Goal: Task Accomplishment & Management: Use online tool/utility

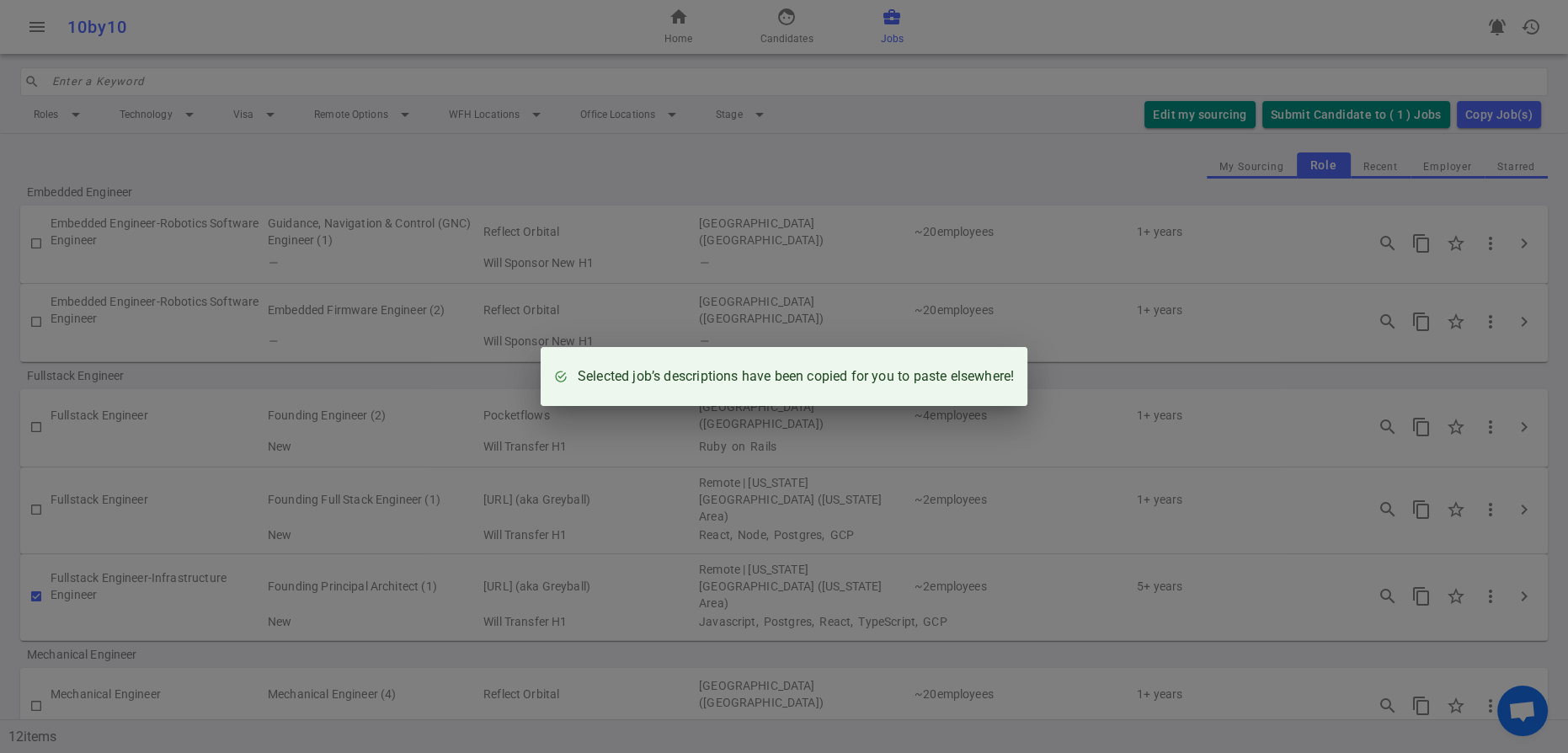
scroll to position [262, 0]
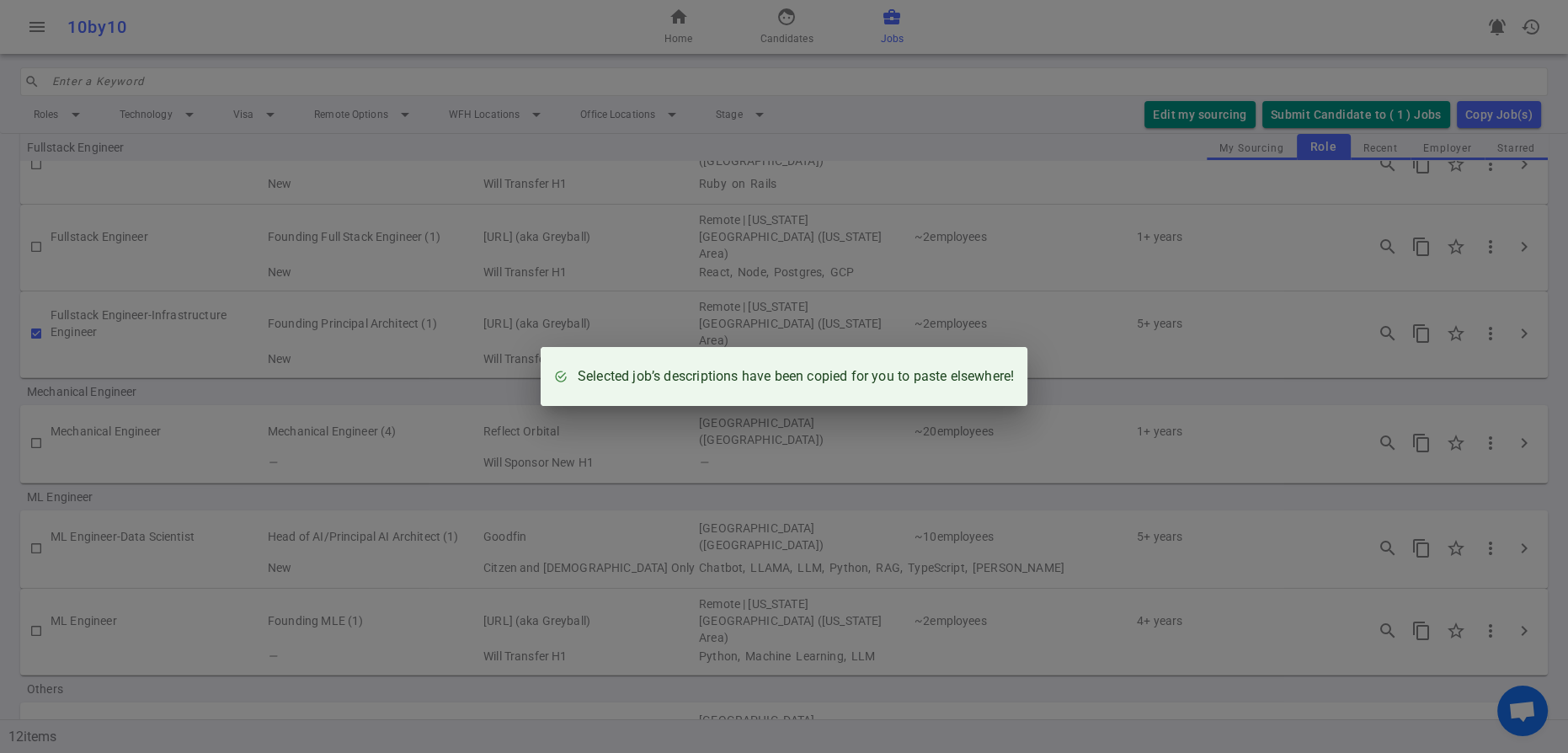
click at [1078, 47] on div "Selected job’s descriptions have been copied for you to paste elsewhere!" at bounding box center [784, 376] width 1568 height 753
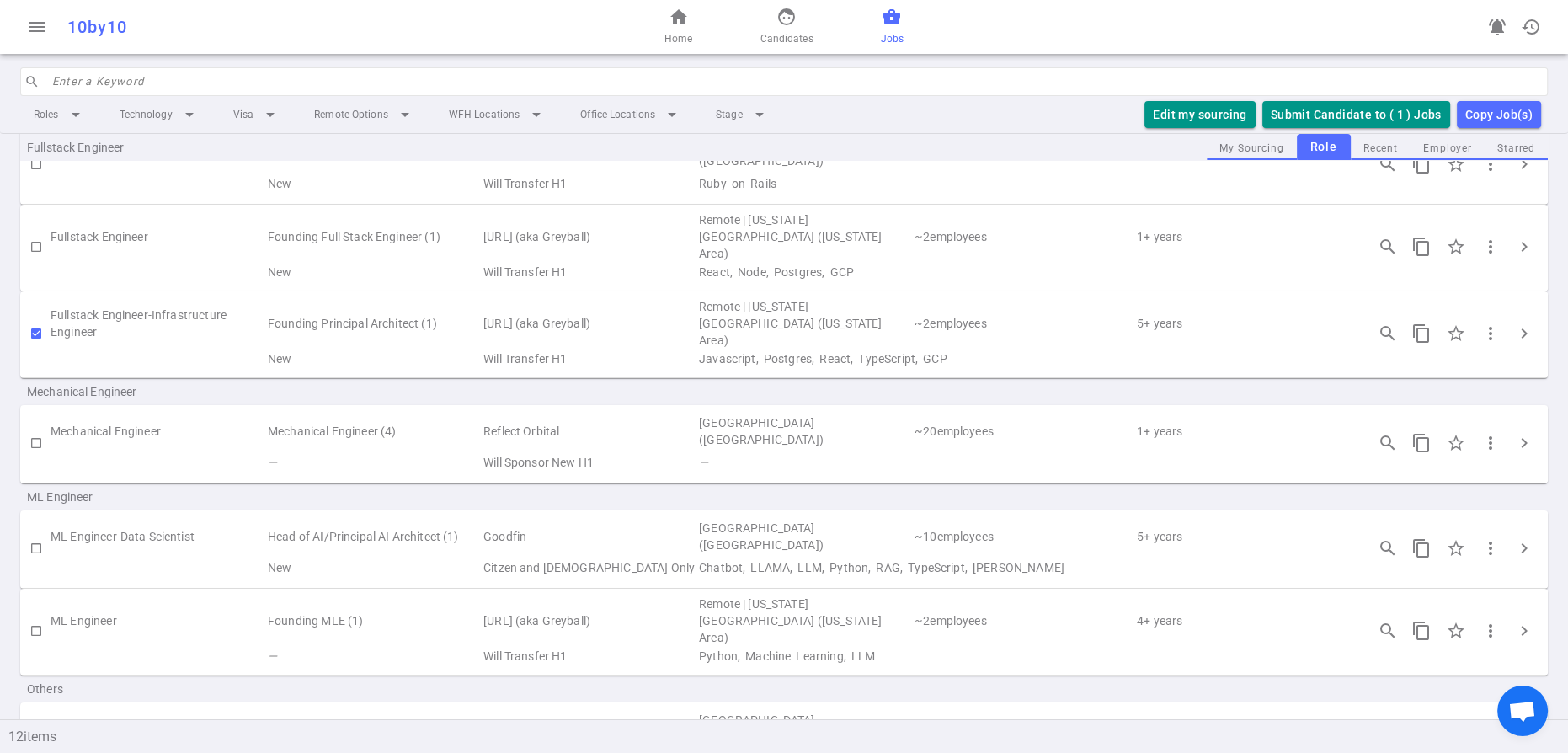
click at [46, 348] on input "checkbox" at bounding box center [36, 334] width 29 height 29
checkbox input "false"
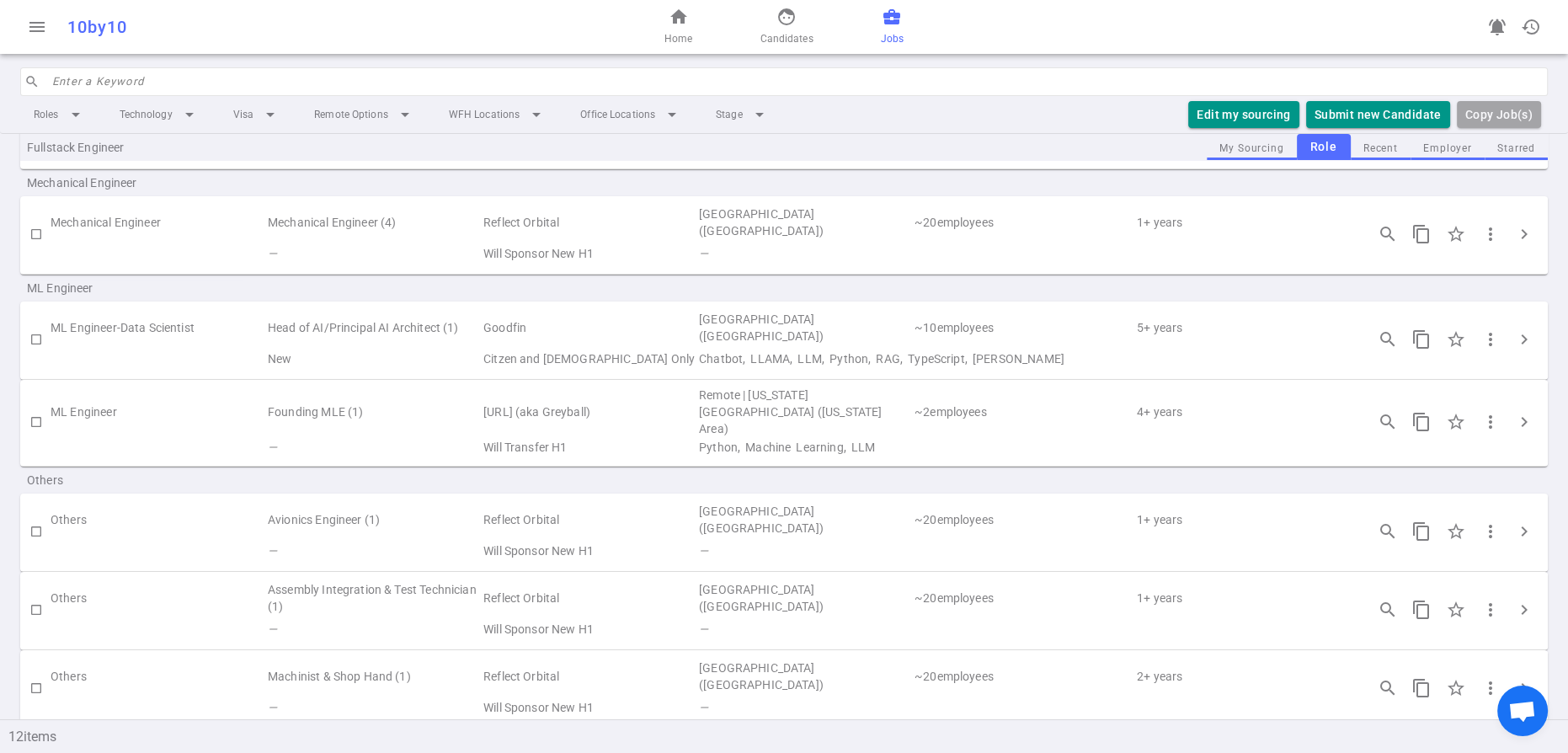
scroll to position [493, 0]
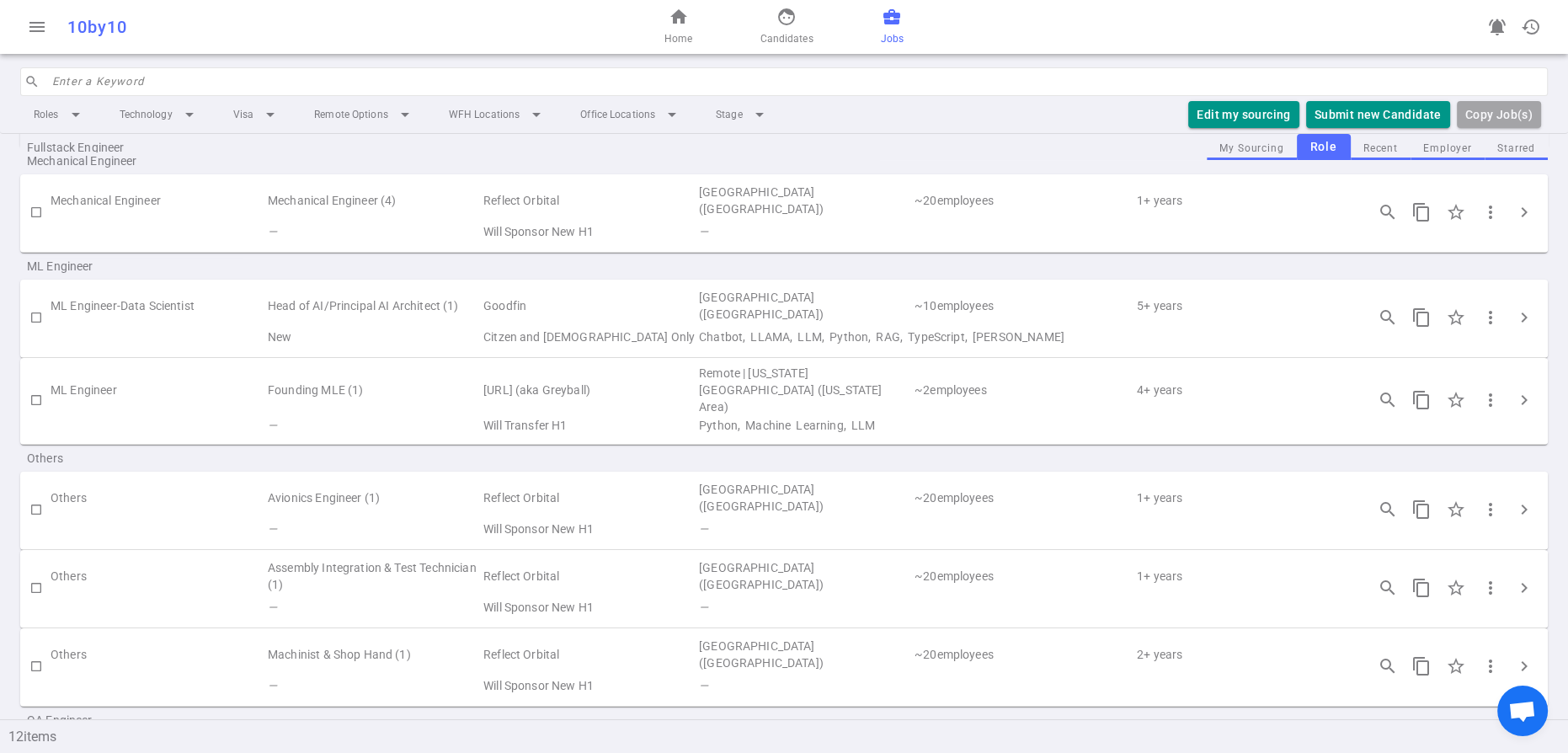
click at [39, 414] on input "checkbox" at bounding box center [36, 400] width 29 height 29
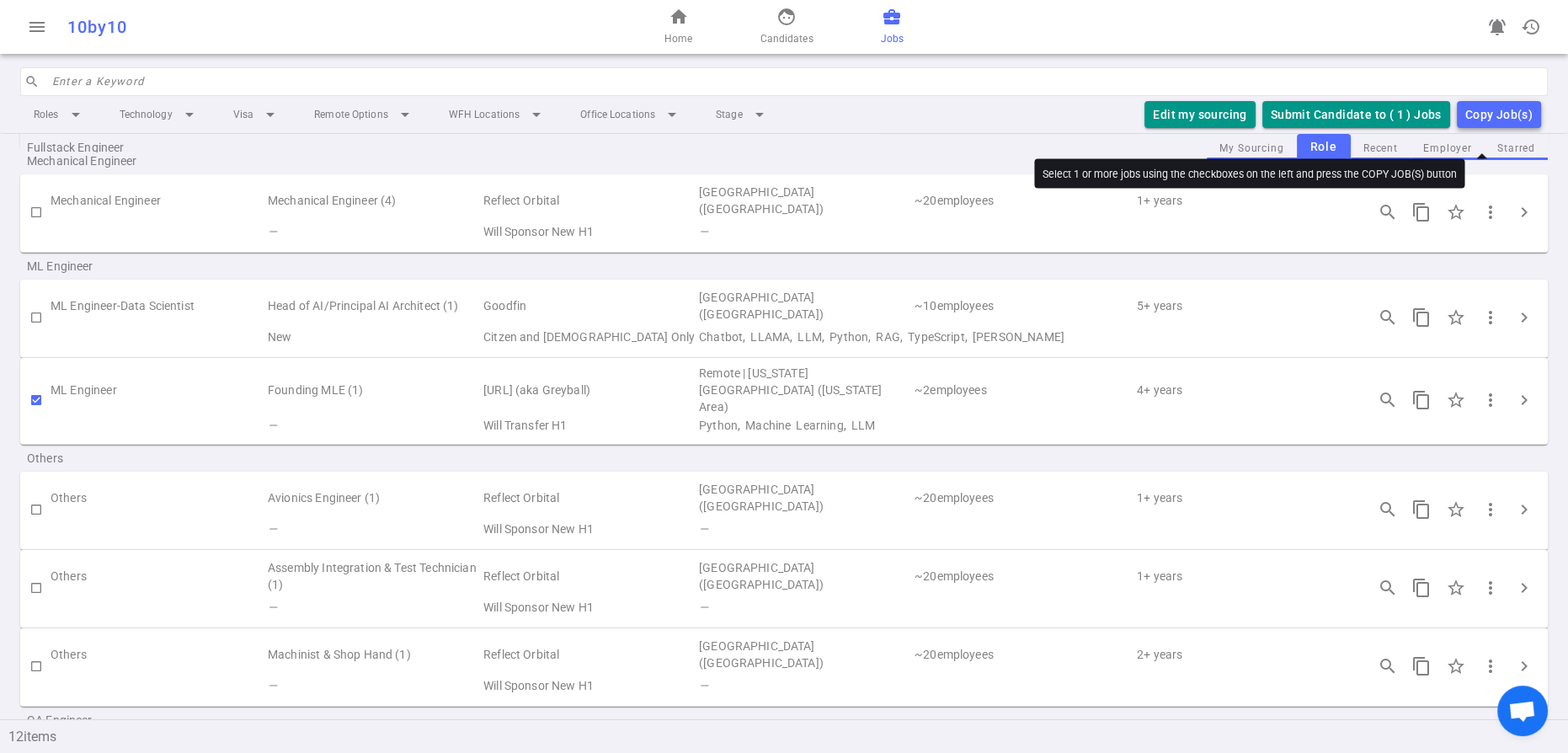
click at [1483, 125] on div "Copy Job(s)" at bounding box center [1499, 115] width 68 height 21
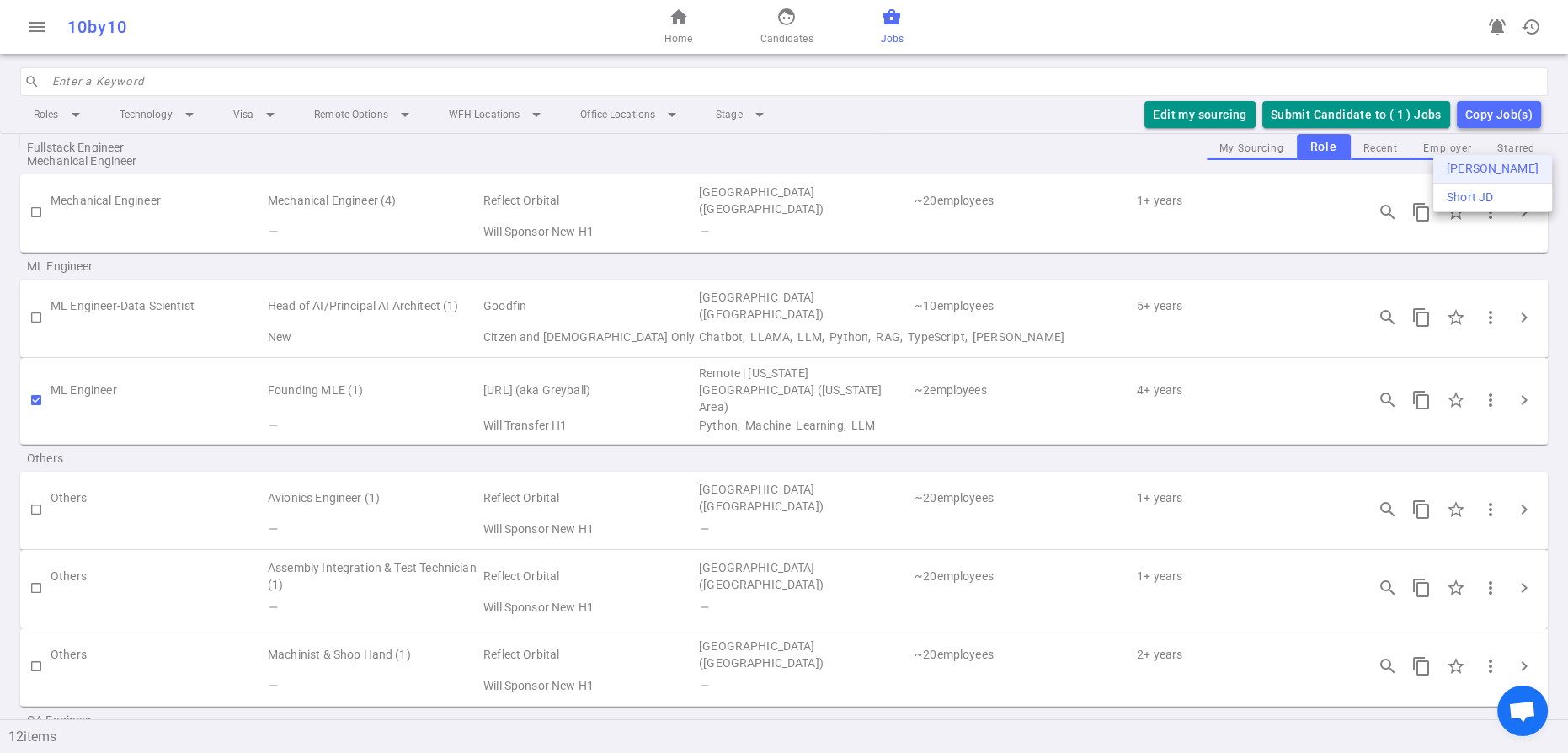
click at [1475, 165] on div "[PERSON_NAME]" at bounding box center [1492, 169] width 92 height 18
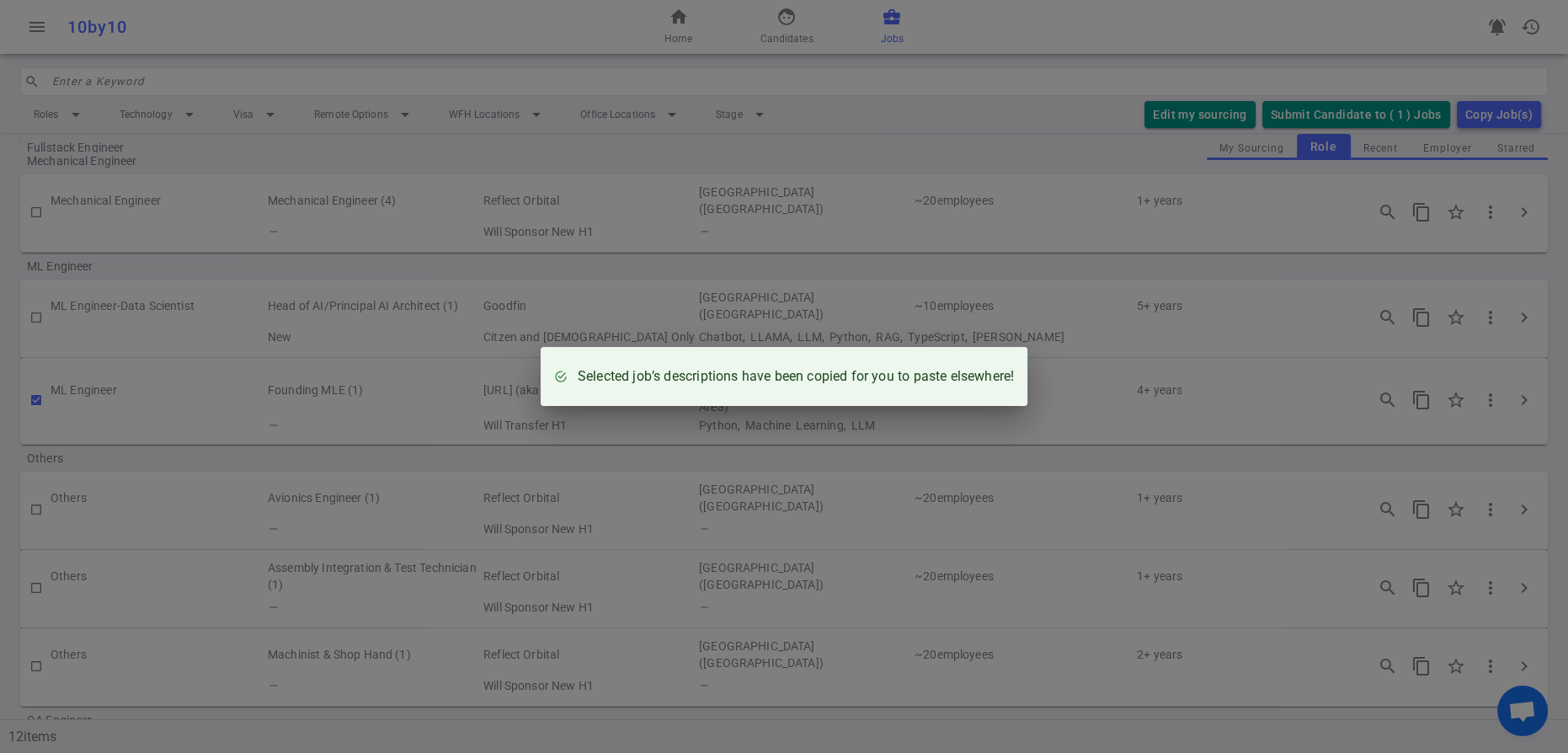
click at [903, 226] on div "Selected job’s descriptions have been copied for you to paste elsewhere!" at bounding box center [784, 376] width 1568 height 753
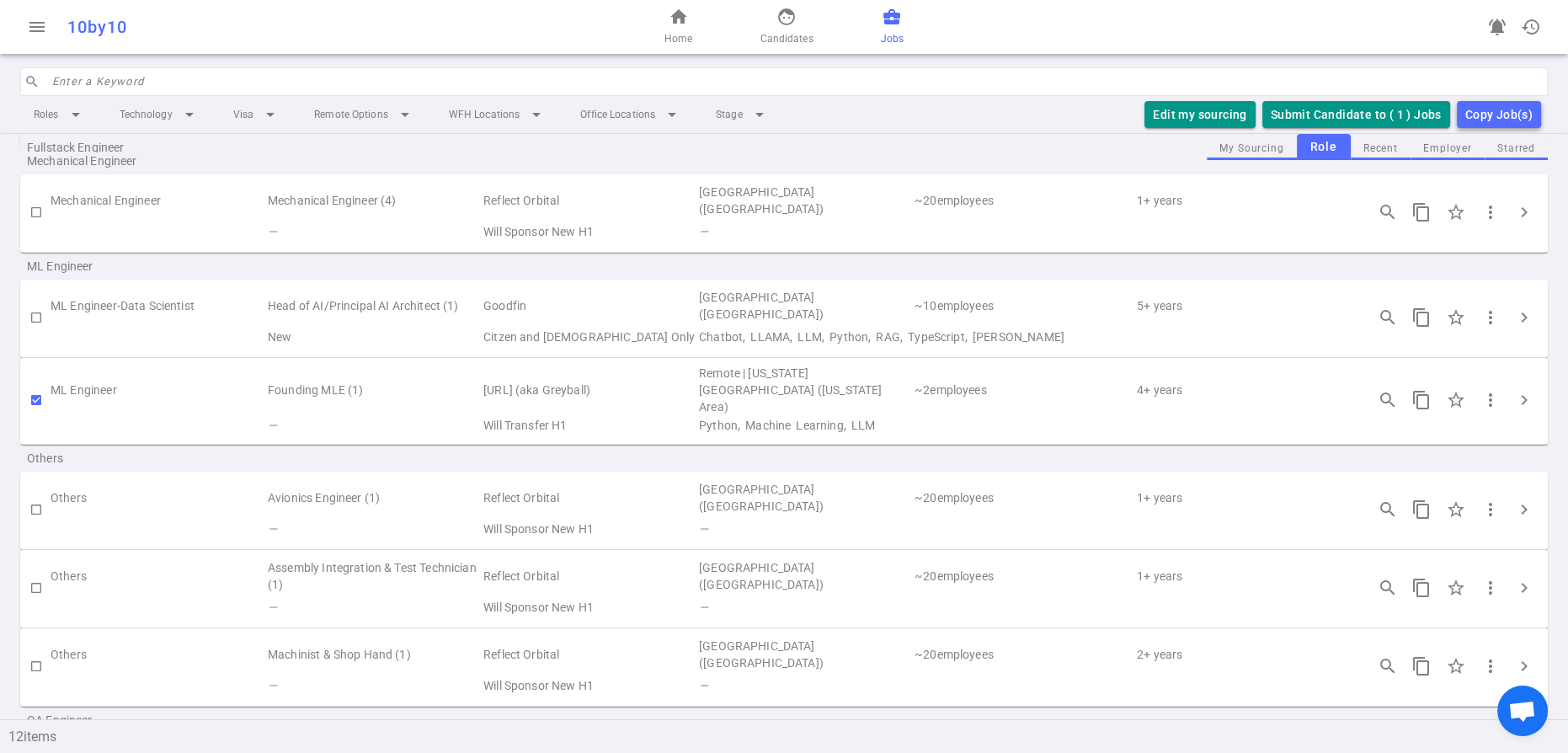
click at [41, 414] on input "checkbox" at bounding box center [36, 400] width 29 height 29
checkbox input "false"
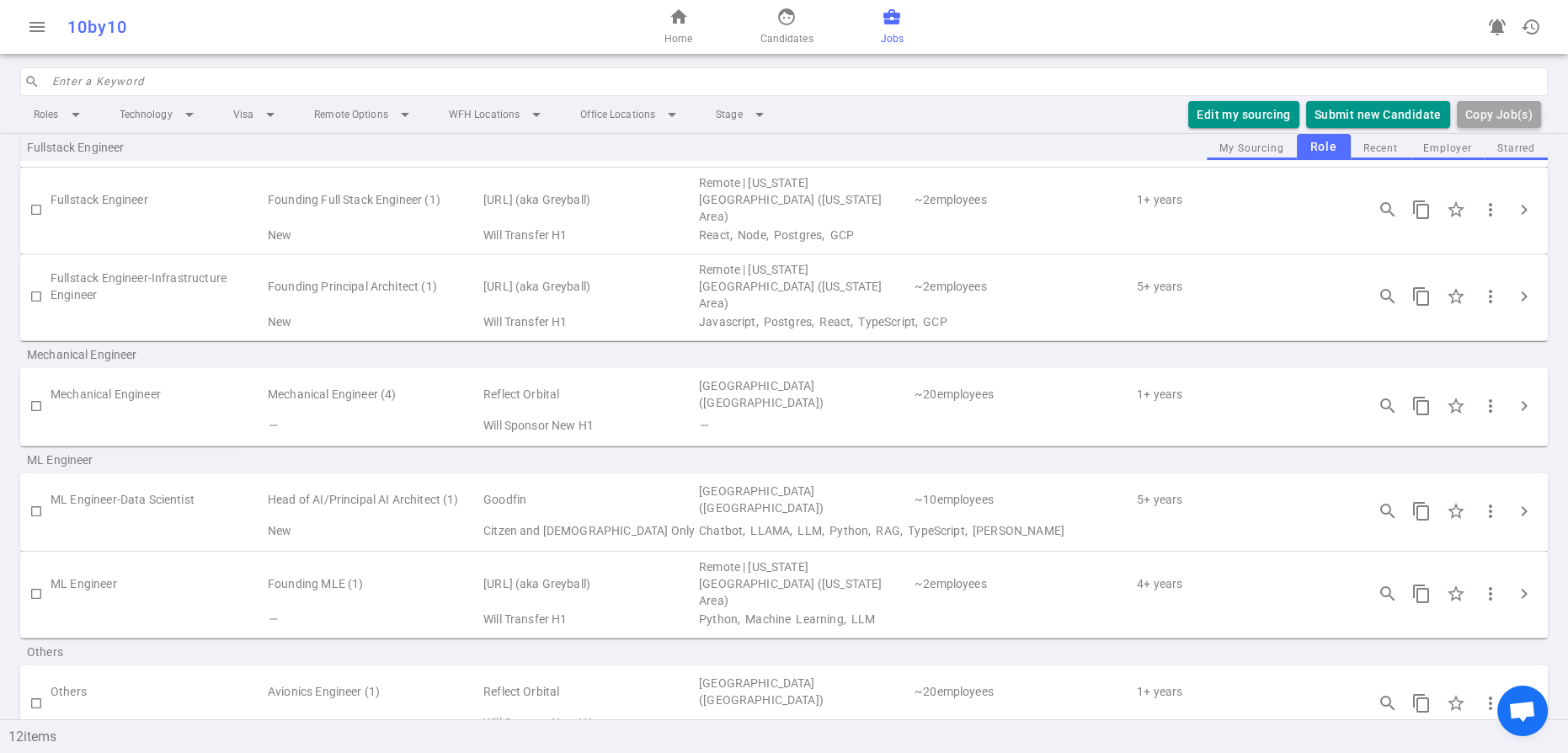
scroll to position [292, 0]
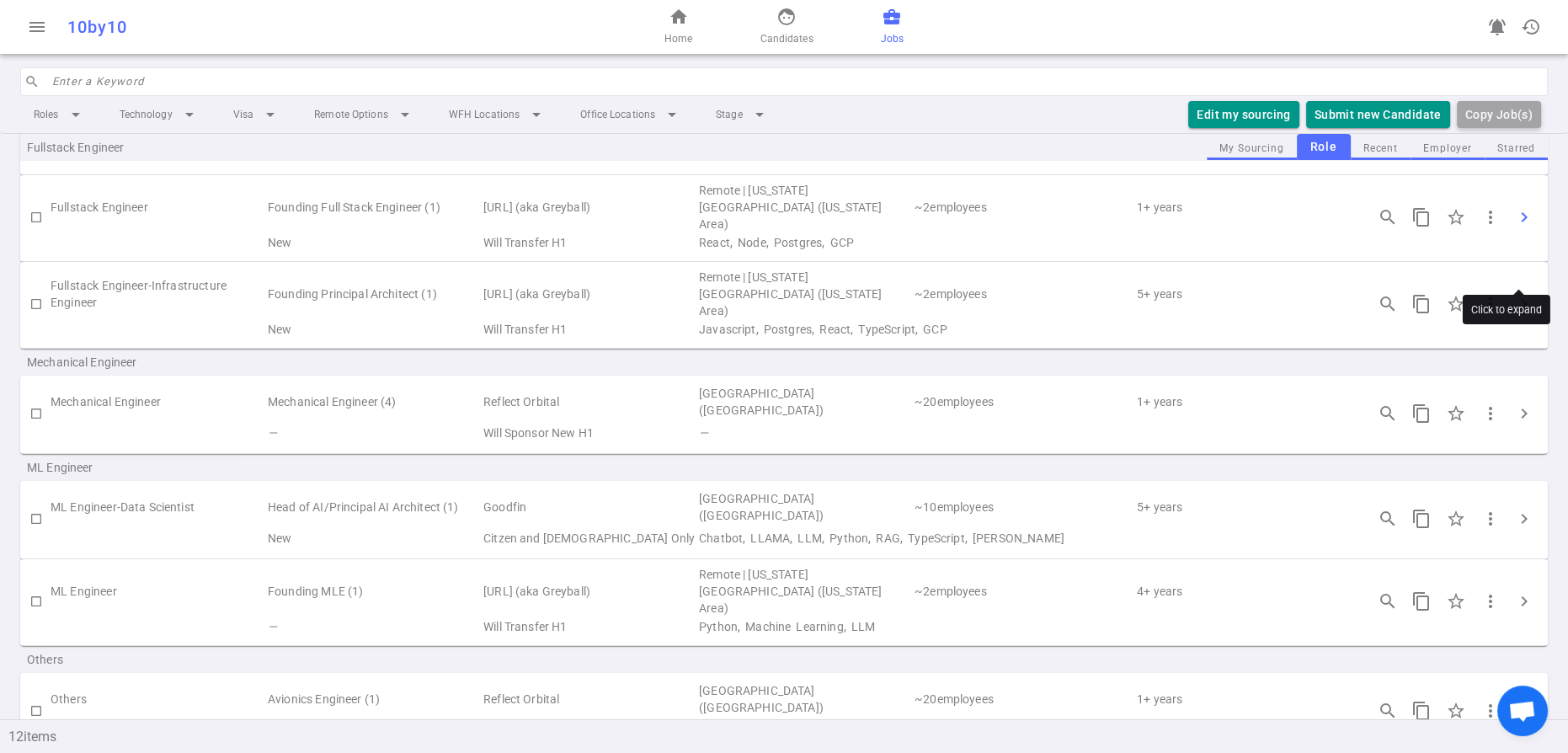
click at [1527, 227] on span "chevron_right" at bounding box center [1524, 217] width 20 height 20
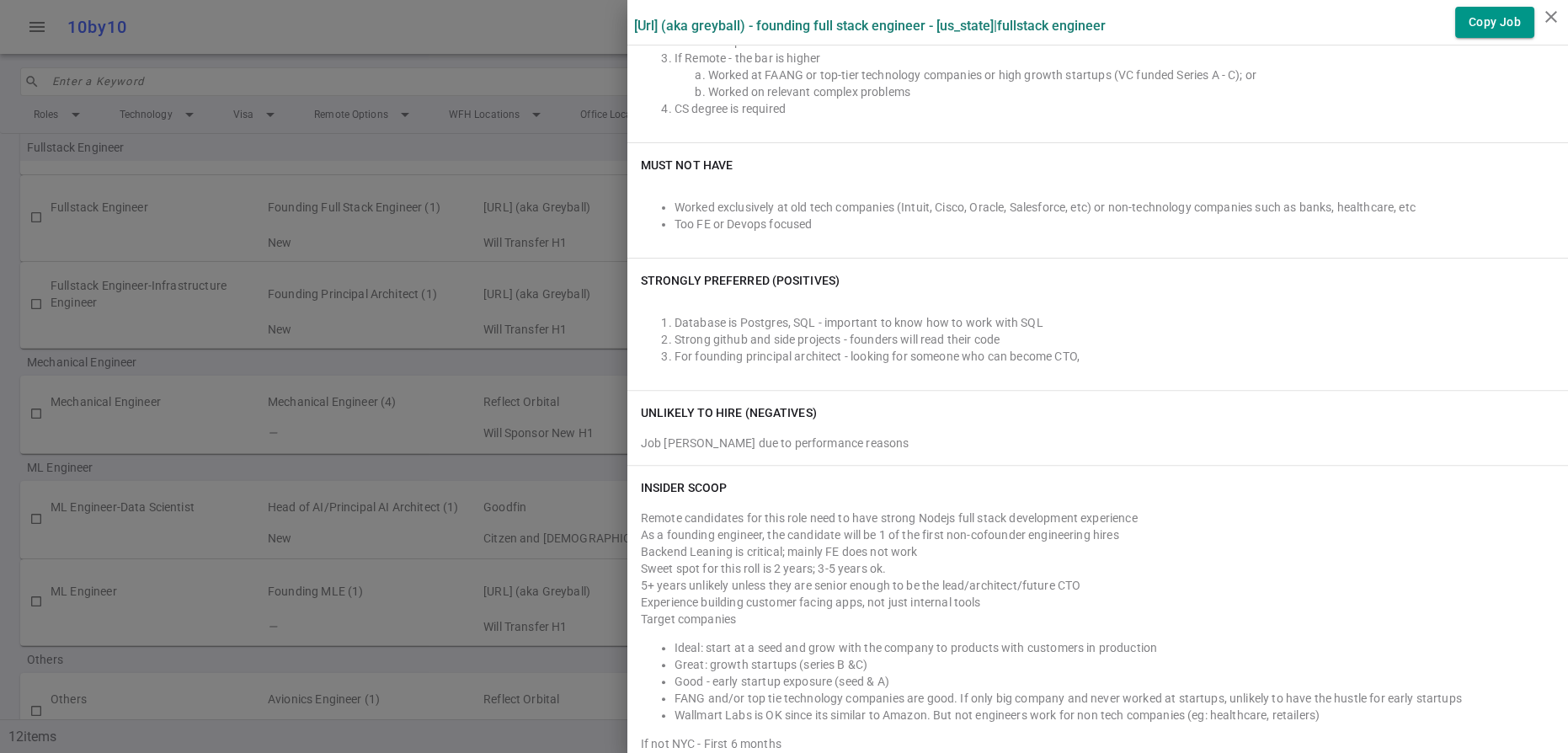
scroll to position [762, 0]
